Goal: Transaction & Acquisition: Purchase product/service

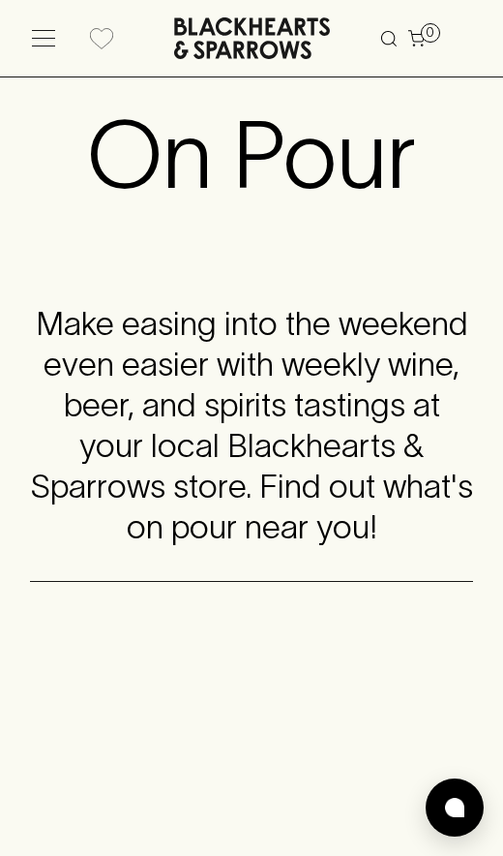
click at [45, 43] on icon at bounding box center [43, 38] width 23 height 16
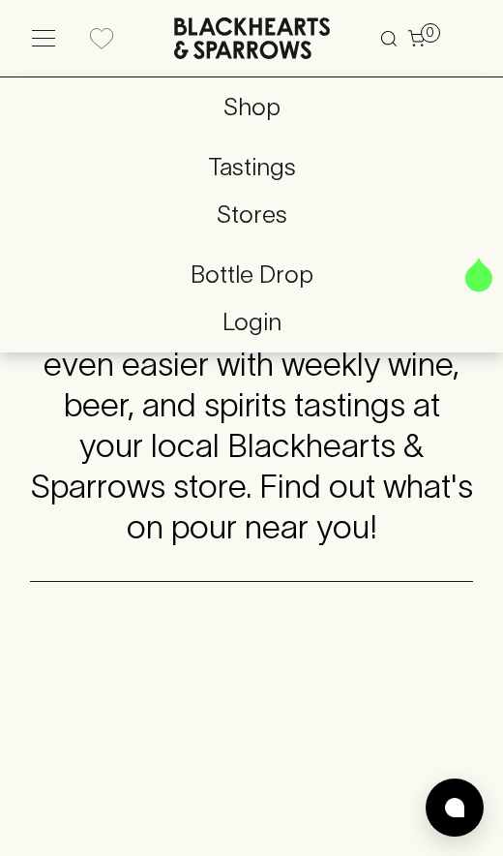
click at [286, 121] on p "Shop" at bounding box center [251, 107] width 472 height 37
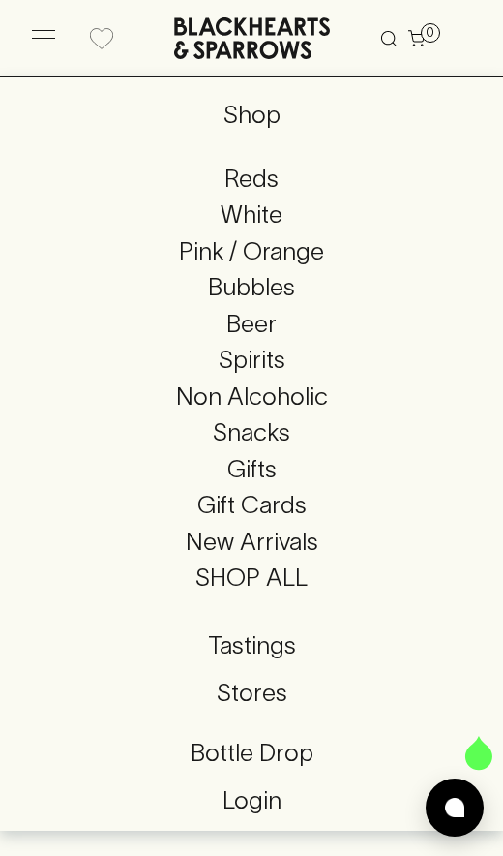
click at [257, 186] on p "Reds" at bounding box center [251, 179] width 472 height 37
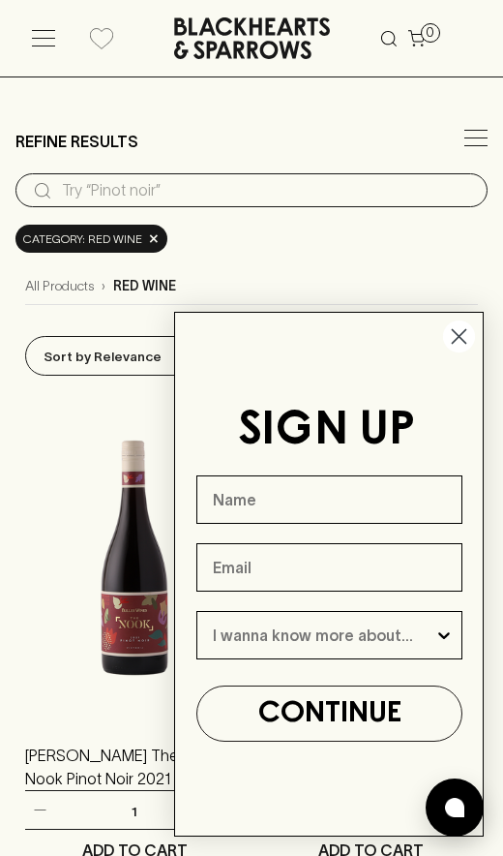
click at [454, 321] on circle "Close dialog" at bounding box center [459, 336] width 32 height 32
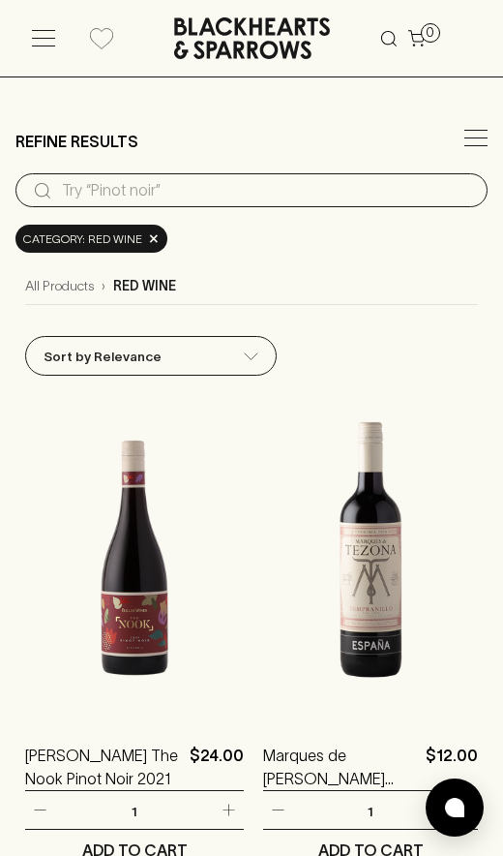
click at [52, 41] on icon at bounding box center [43, 38] width 23 height 16
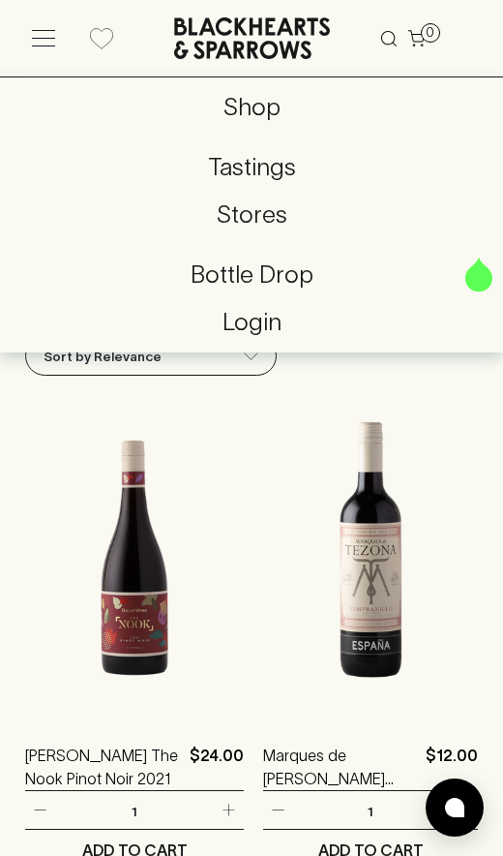
click at [249, 115] on p "Shop" at bounding box center [251, 107] width 472 height 37
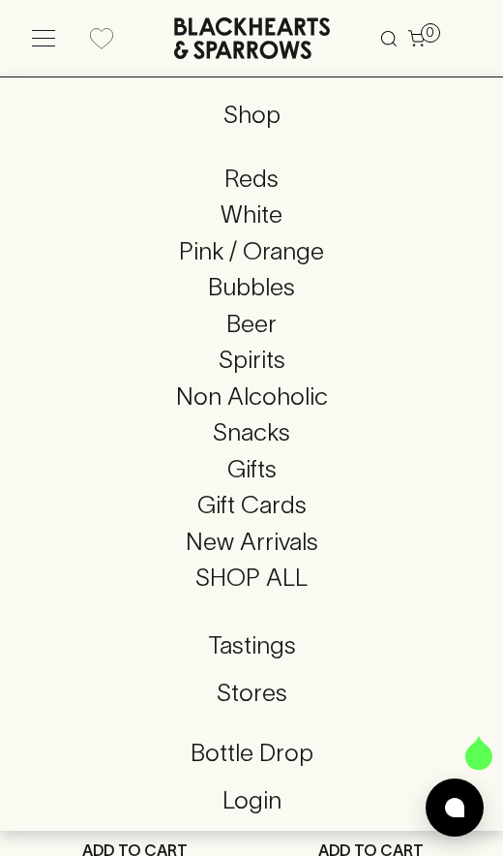
click at [266, 164] on p "Reds" at bounding box center [251, 179] width 472 height 37
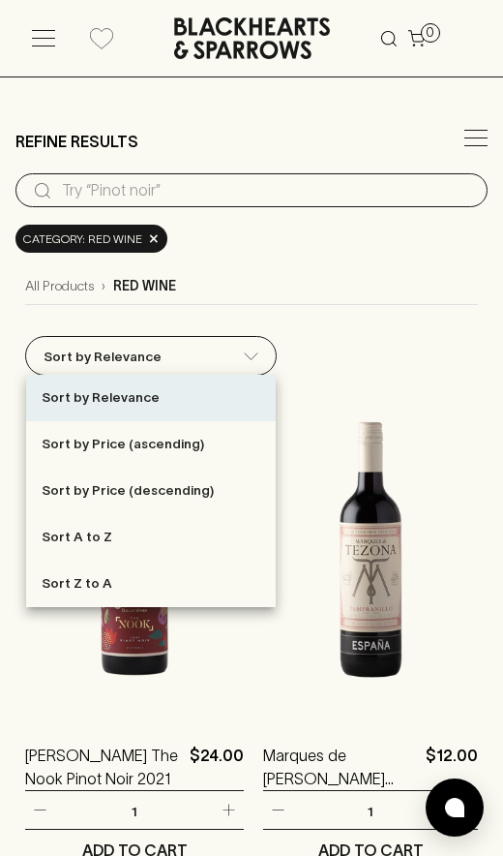
click at [459, 143] on div at bounding box center [251, 428] width 503 height 856
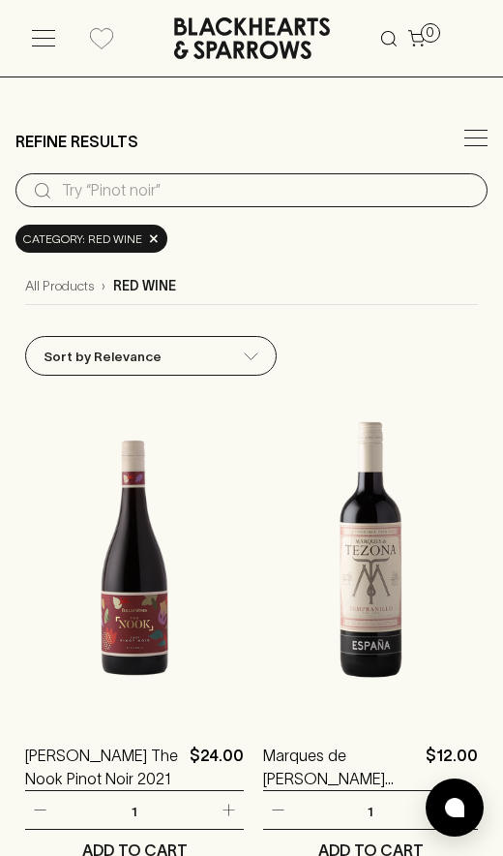
click at [487, 134] on icon at bounding box center [476, 138] width 23 height 16
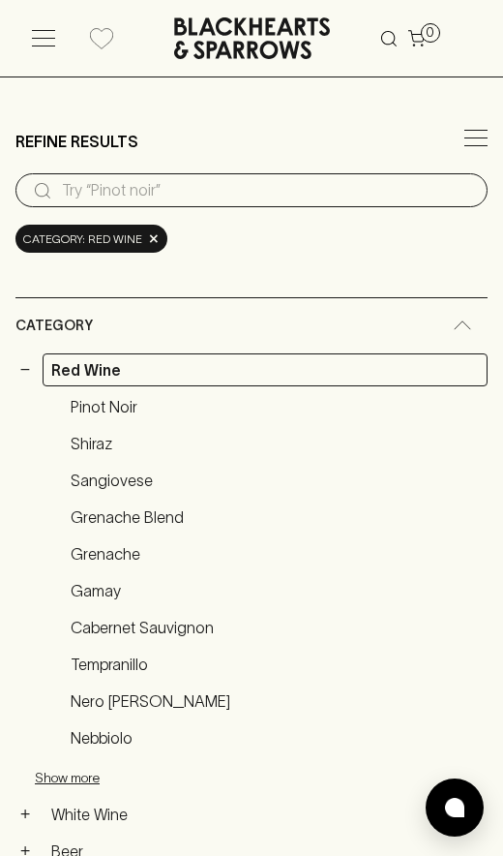
click at [474, 138] on icon at bounding box center [476, 138] width 23 height 0
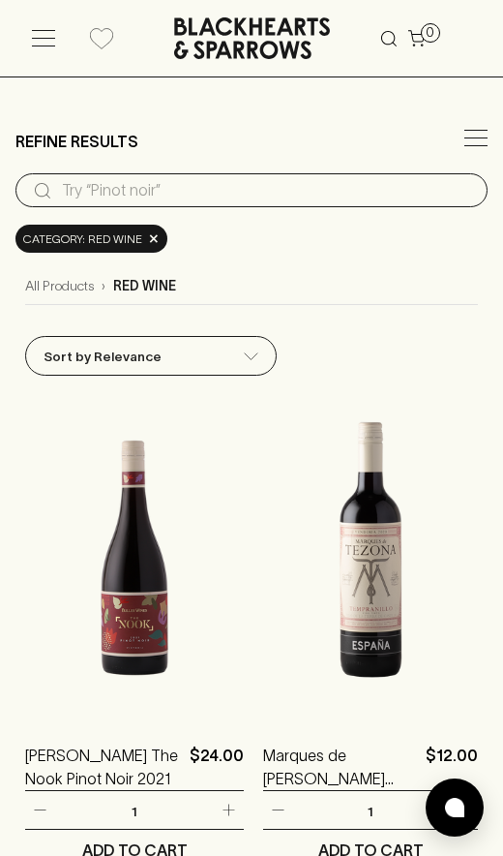
click at [474, 139] on icon at bounding box center [476, 138] width 23 height 16
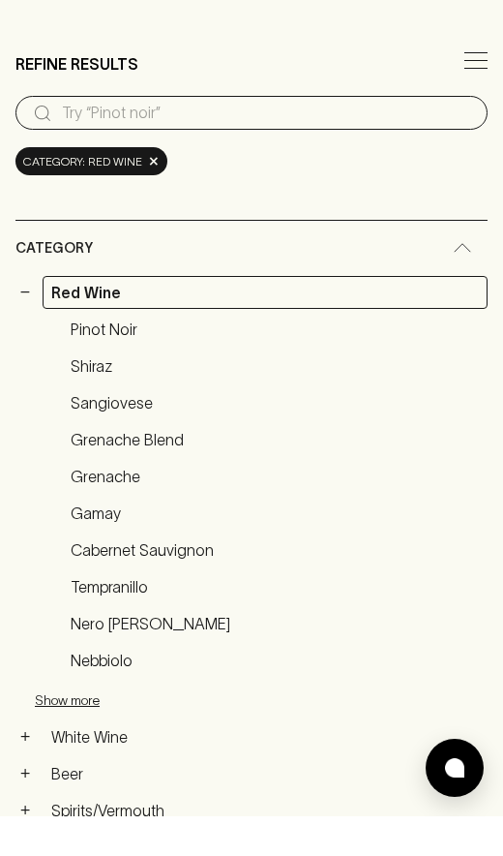
scroll to position [76, 0]
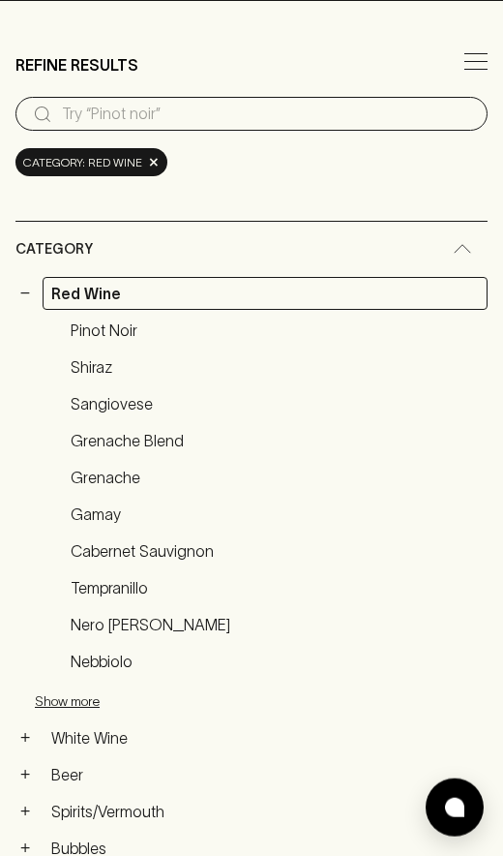
click at [60, 700] on button "Show more" at bounding box center [162, 701] width 254 height 40
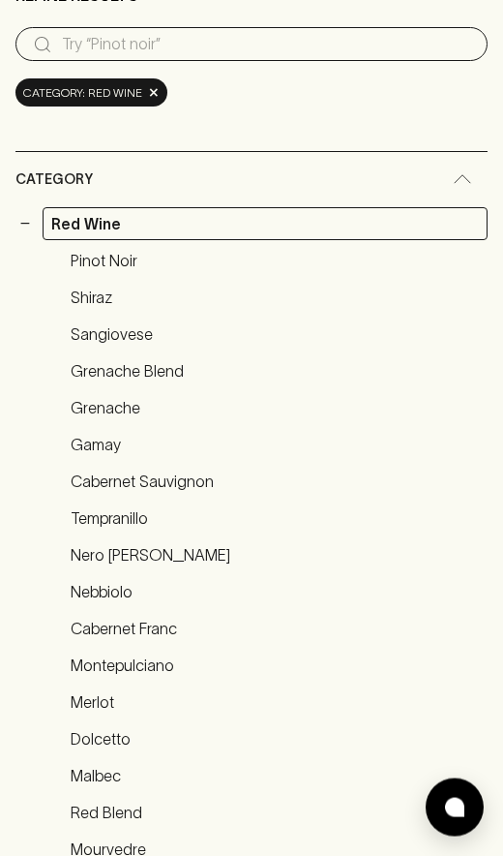
scroll to position [213, 0]
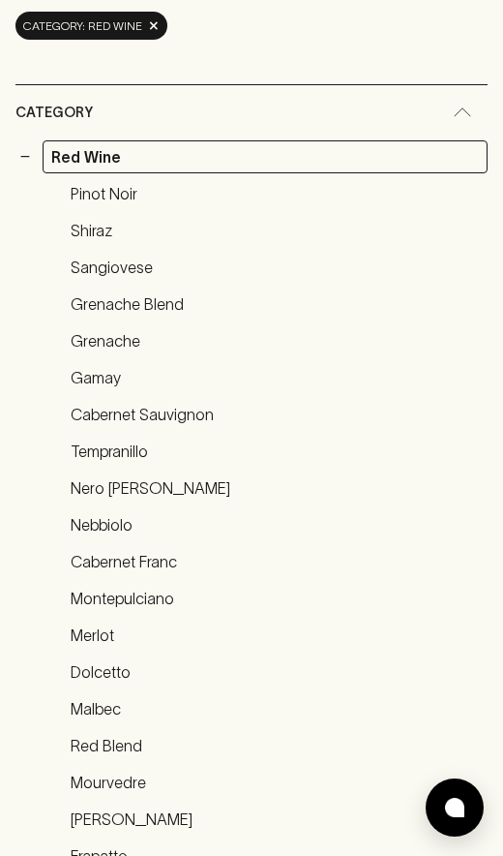
click at [118, 673] on link "Dolcetto" at bounding box center [275, 671] width 426 height 33
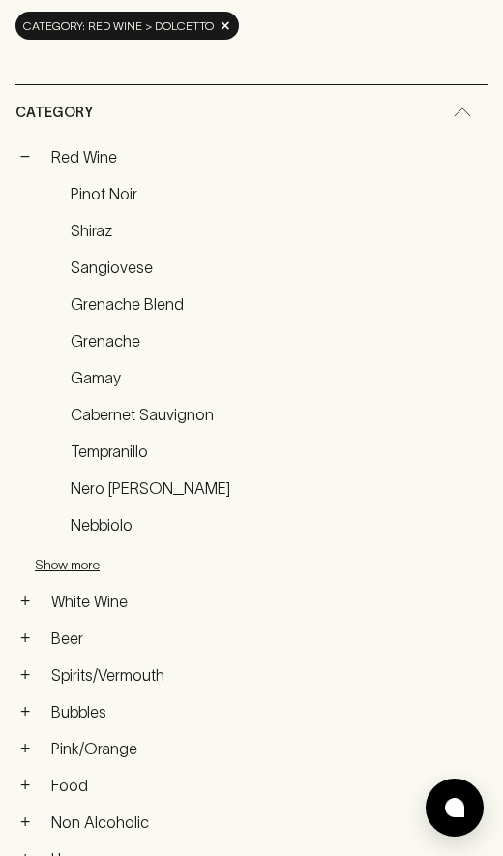
click at [466, 110] on icon at bounding box center [462, 112] width 19 height 10
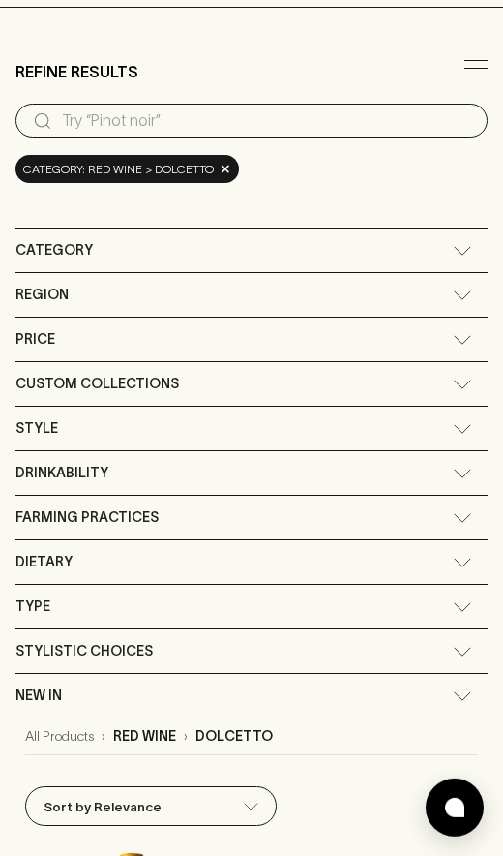
scroll to position [71, 0]
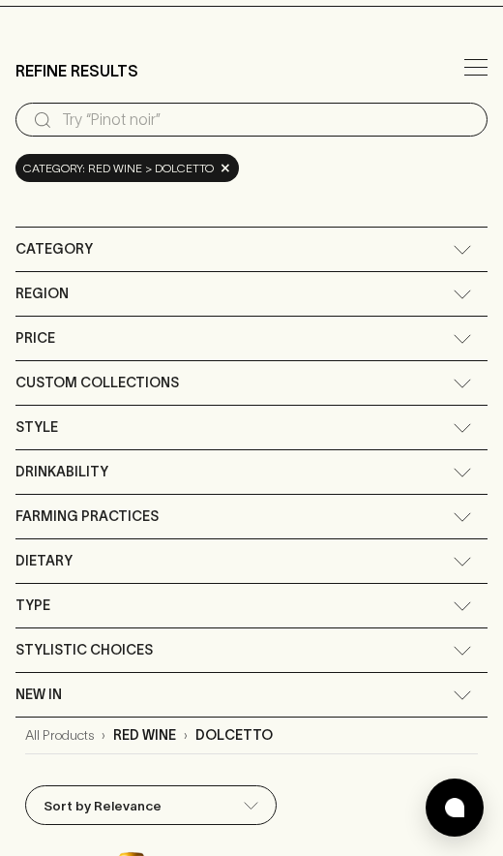
click at [224, 170] on span "×" at bounding box center [226, 168] width 12 height 20
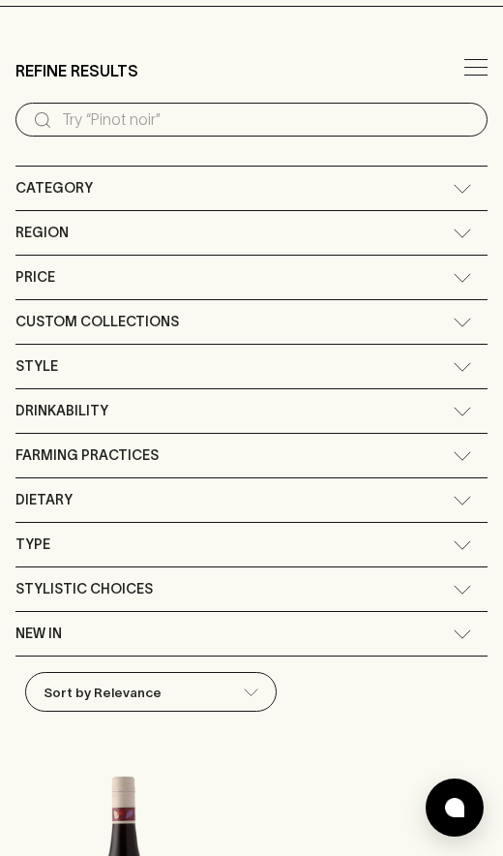
click at [466, 62] on icon at bounding box center [476, 67] width 23 height 16
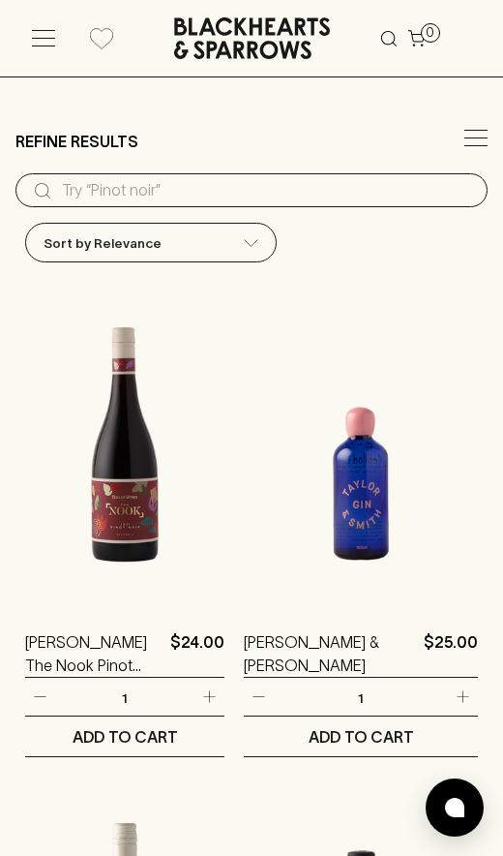
click at [473, 135] on icon at bounding box center [476, 138] width 23 height 16
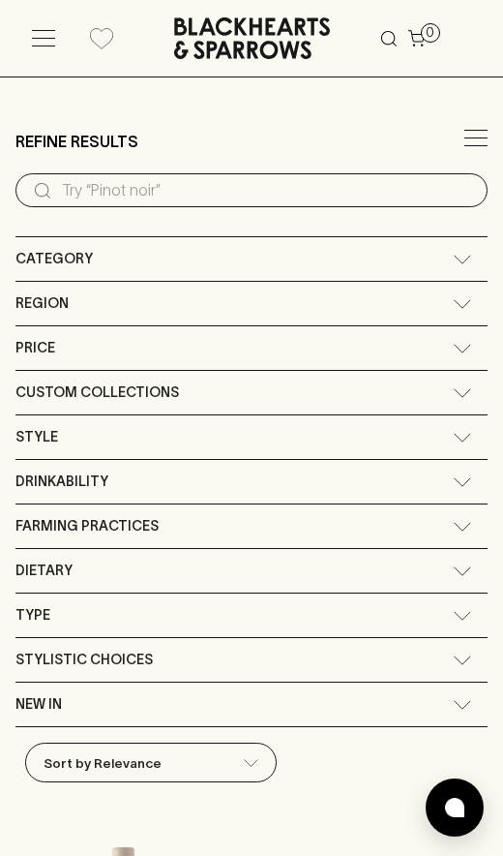
click at [418, 269] on div "Category" at bounding box center [233, 259] width 437 height 24
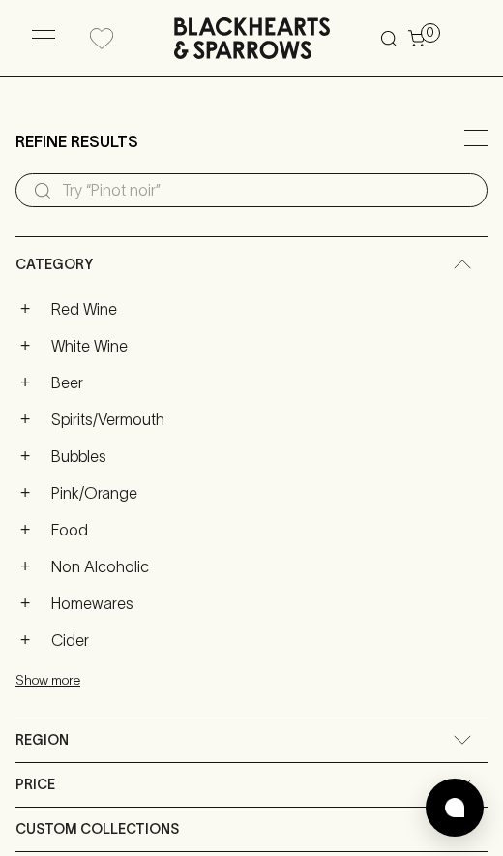
click at [87, 319] on link "Red Wine" at bounding box center [265, 308] width 445 height 33
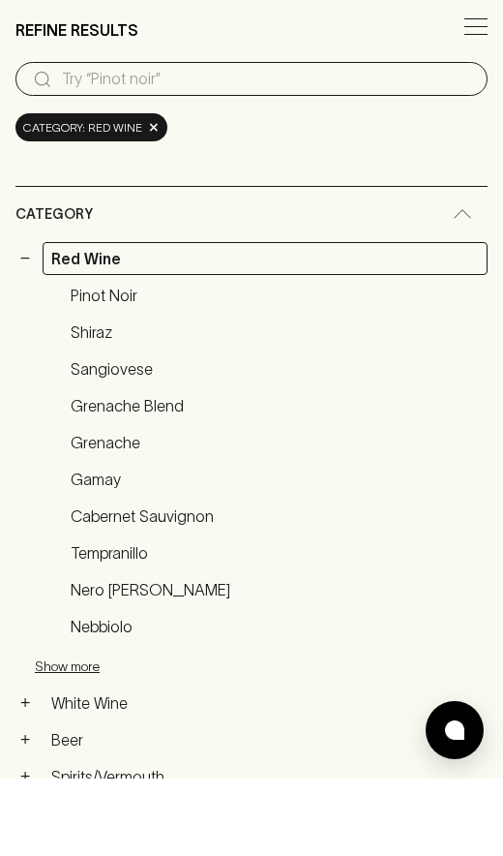
scroll to position [111, 0]
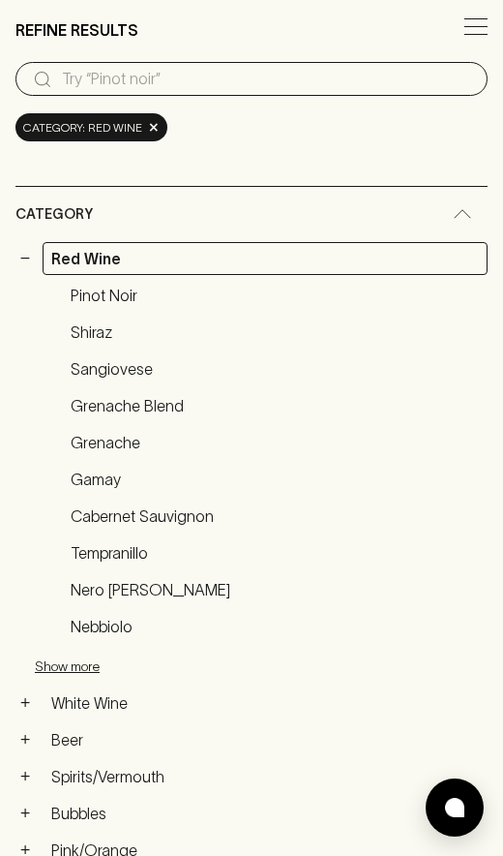
click at [78, 675] on button "Show more" at bounding box center [162, 667] width 254 height 40
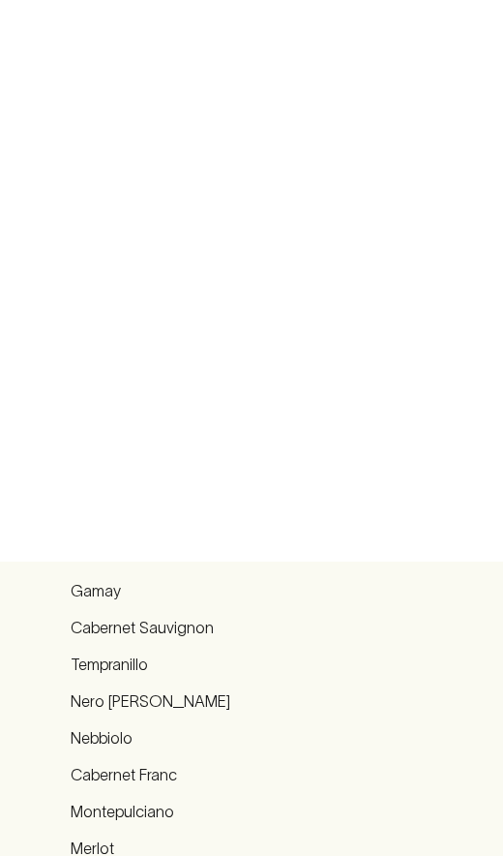
scroll to position [0, 0]
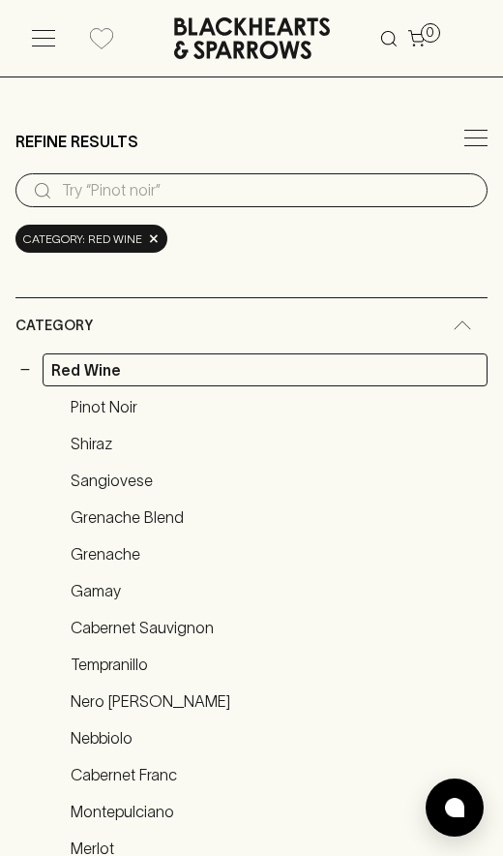
click at [153, 245] on span "×" at bounding box center [154, 238] width 12 height 20
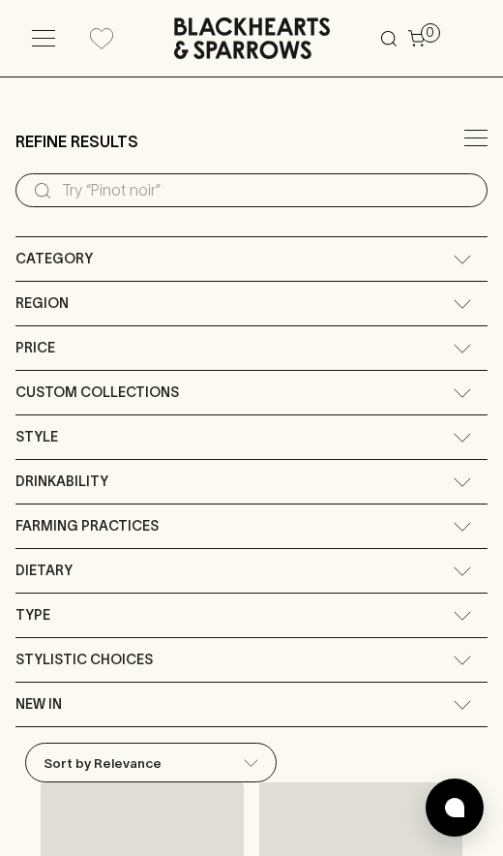
click at [256, 195] on input "search" at bounding box center [267, 190] width 410 height 31
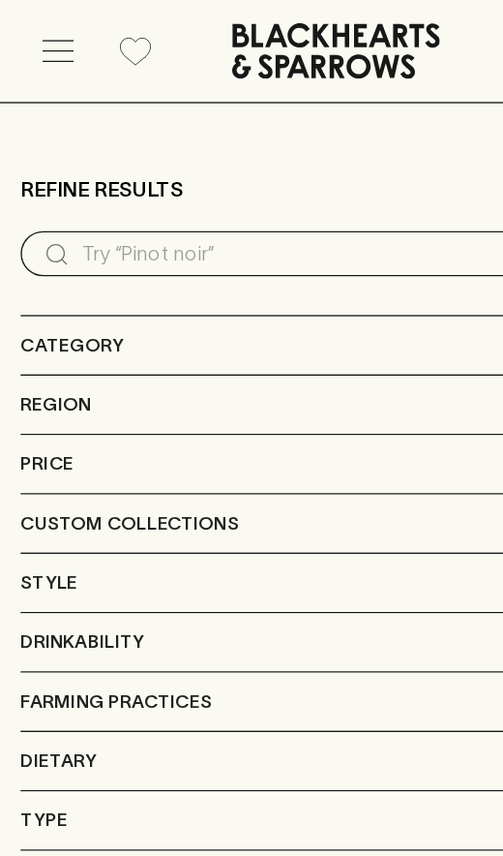
type input "E"
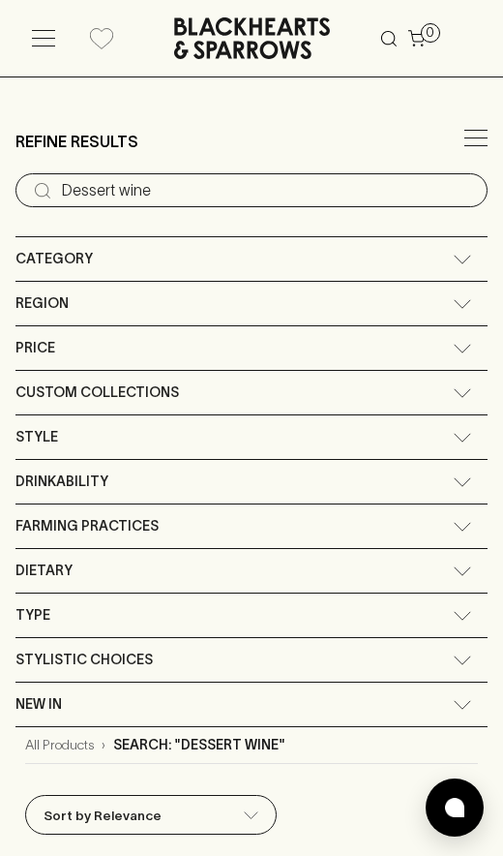
click at [341, 199] on input "Dessert wine" at bounding box center [267, 190] width 410 height 31
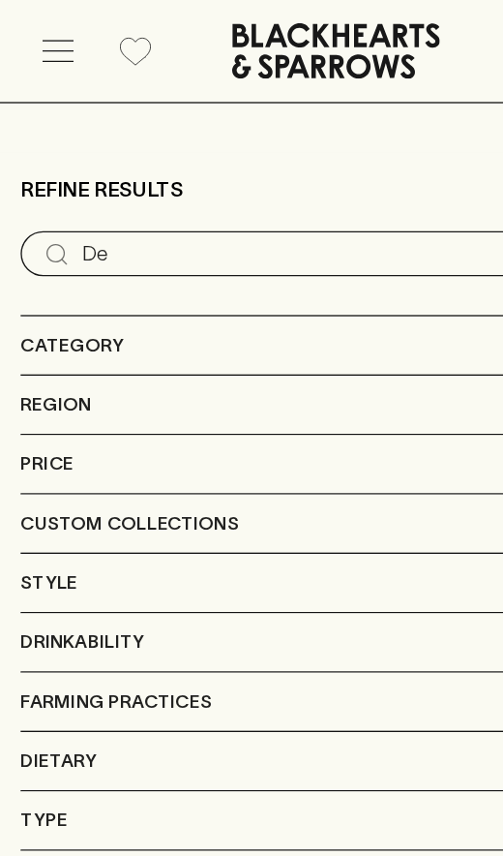
type input "D"
click at [207, 188] on input "Fortified" at bounding box center [267, 190] width 410 height 31
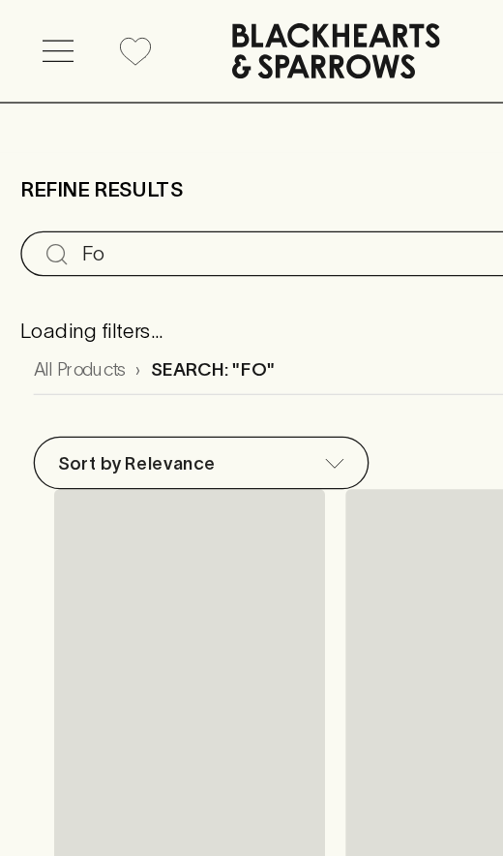
type input "F"
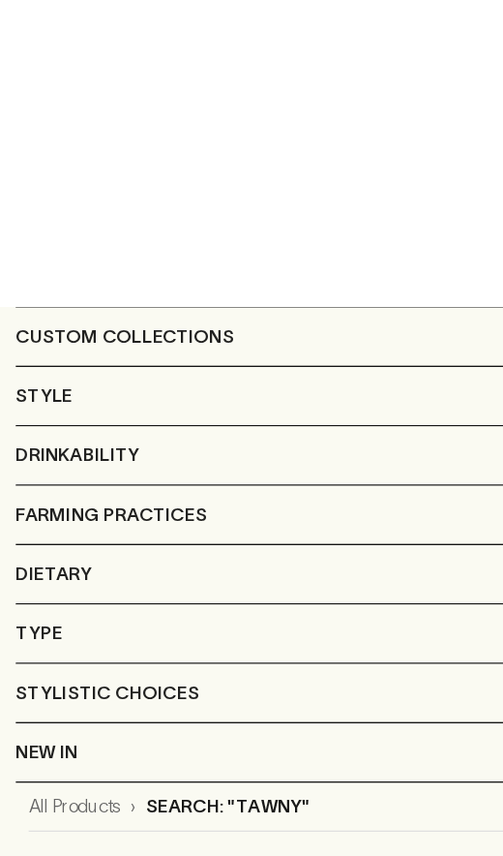
scroll to position [139, 0]
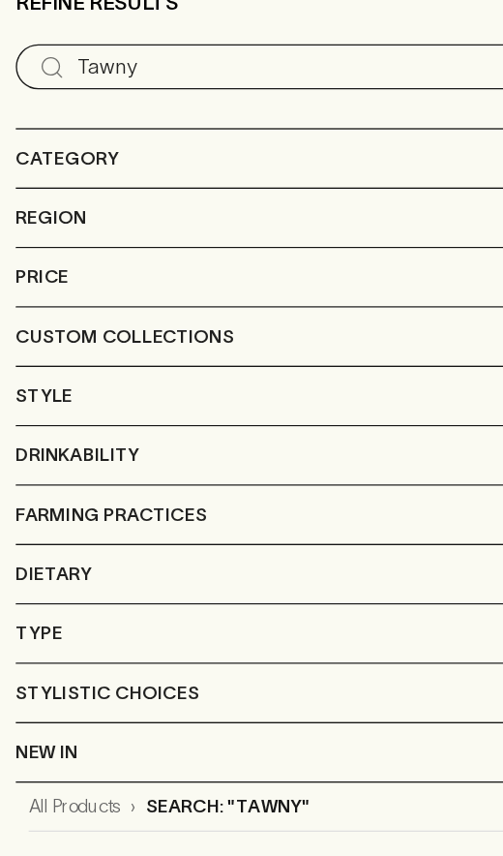
click at [223, 57] on input "Tawny" at bounding box center [267, 51] width 410 height 31
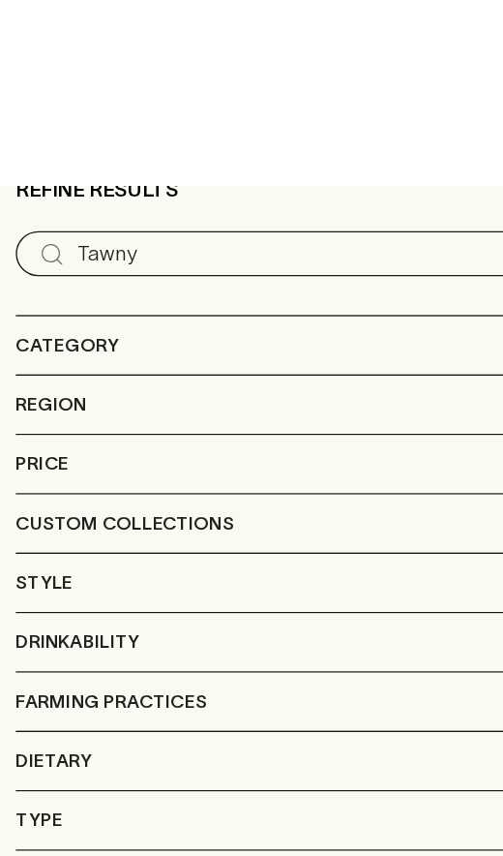
scroll to position [0, 0]
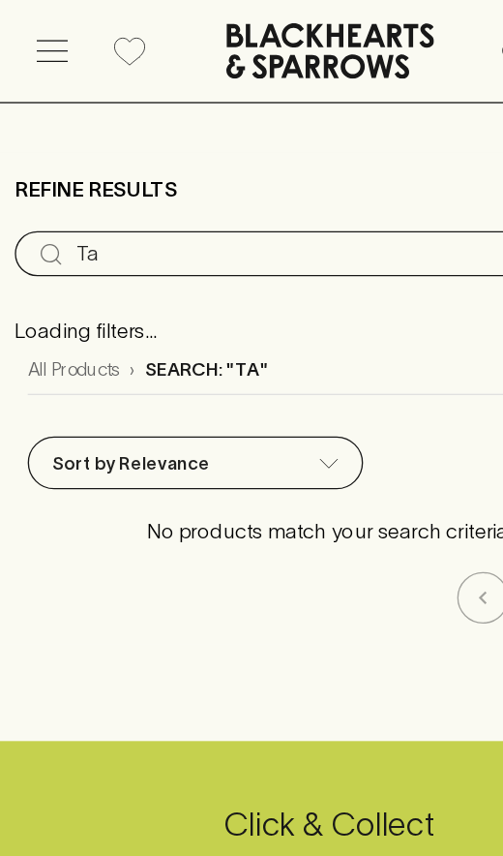
type input "T"
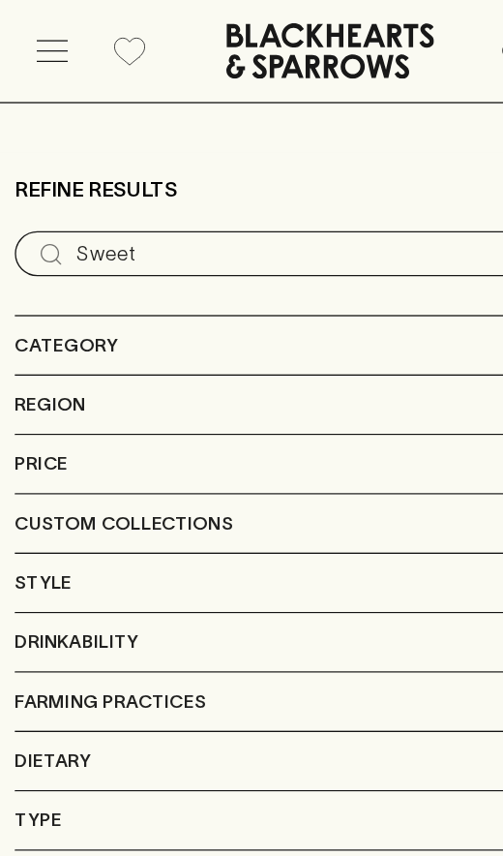
type input "Sweet"
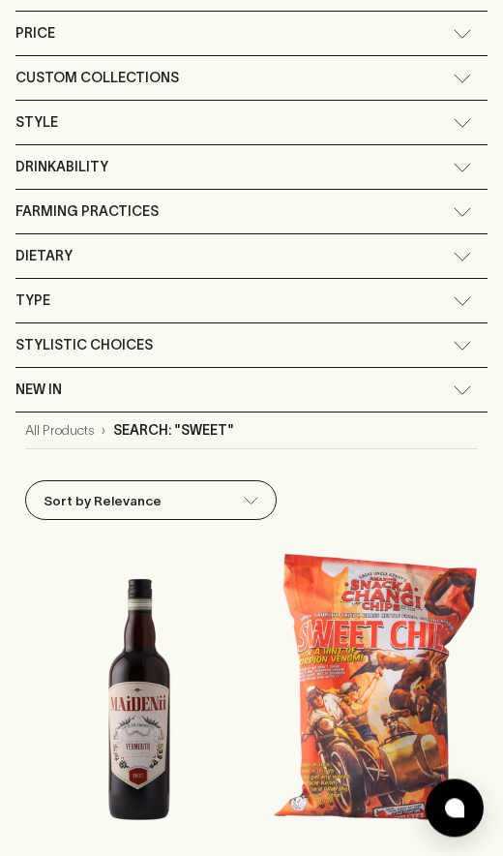
scroll to position [312, 0]
